Goal: Task Accomplishment & Management: Use online tool/utility

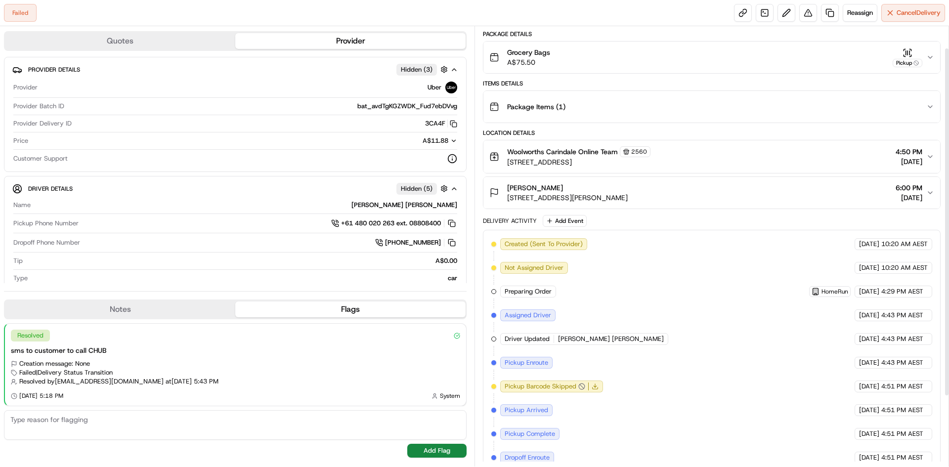
scroll to position [116, 0]
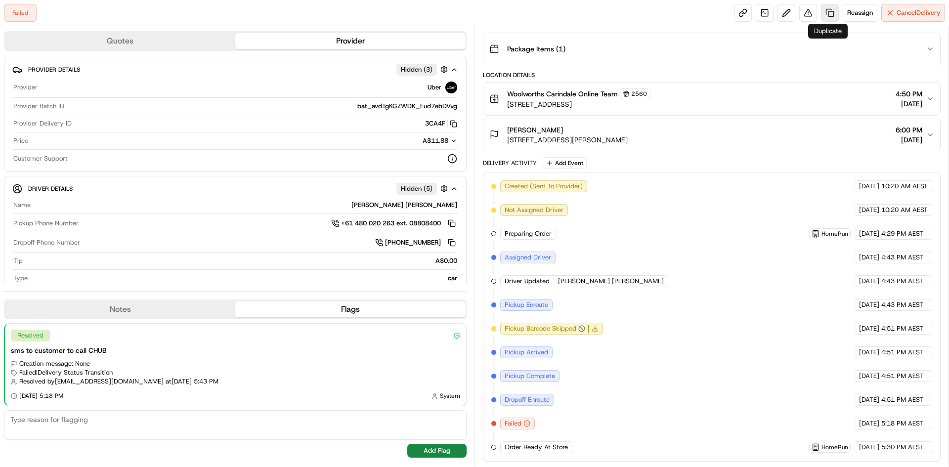
click at [823, 13] on link at bounding box center [830, 13] width 18 height 18
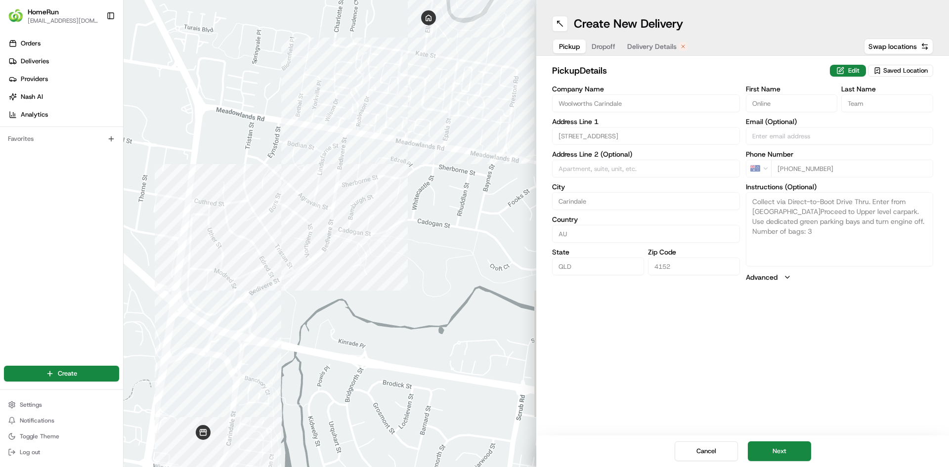
click at [607, 47] on span "Dropoff" at bounding box center [604, 47] width 24 height 10
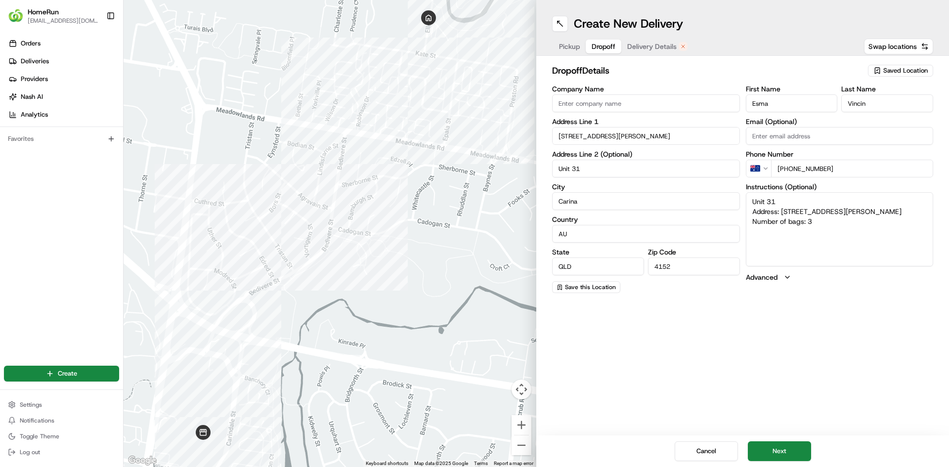
click at [657, 53] on button "Delivery Details" at bounding box center [657, 47] width 72 height 14
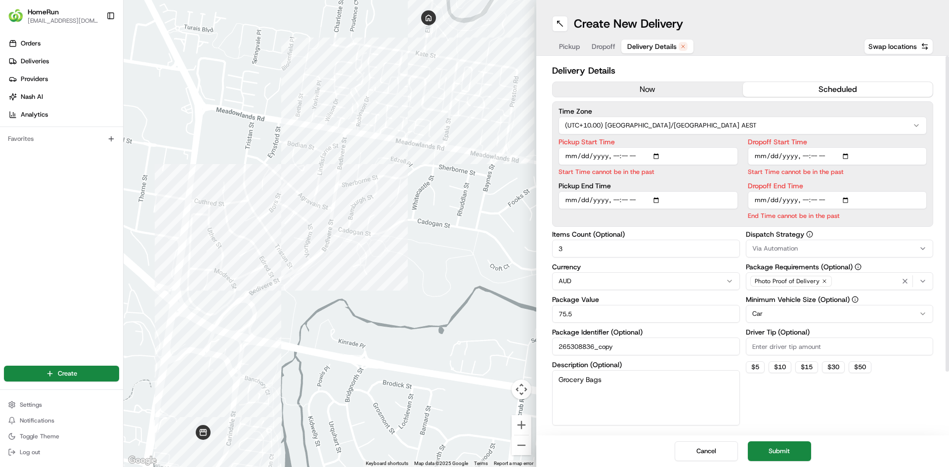
click at [671, 85] on button "now" at bounding box center [647, 89] width 190 height 15
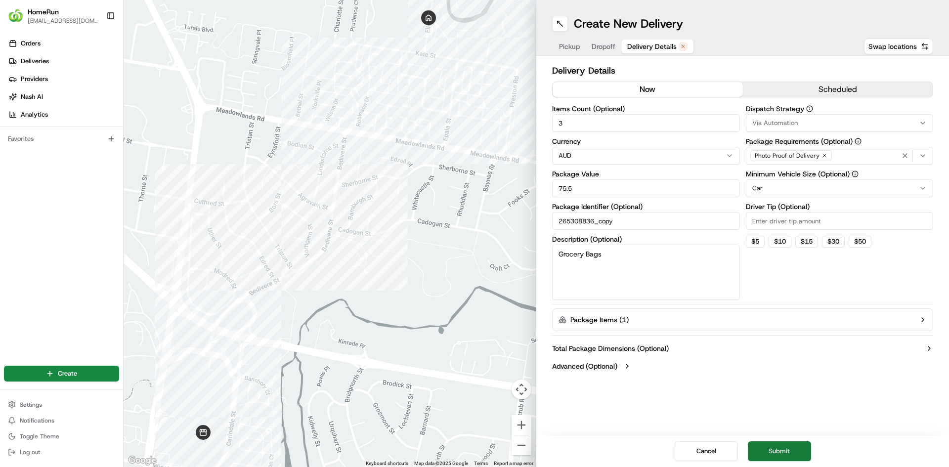
click at [765, 456] on button "Submit" at bounding box center [779, 451] width 63 height 20
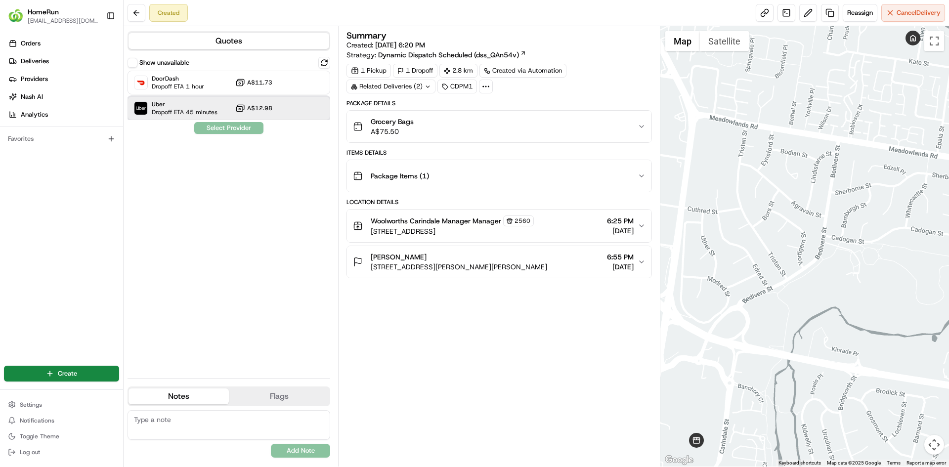
click at [204, 106] on span "Uber" at bounding box center [185, 104] width 66 height 8
click at [228, 131] on button "Assign Provider" at bounding box center [229, 128] width 70 height 12
click at [763, 13] on link at bounding box center [765, 13] width 18 height 18
